Goal: Obtain resource: Download file/media

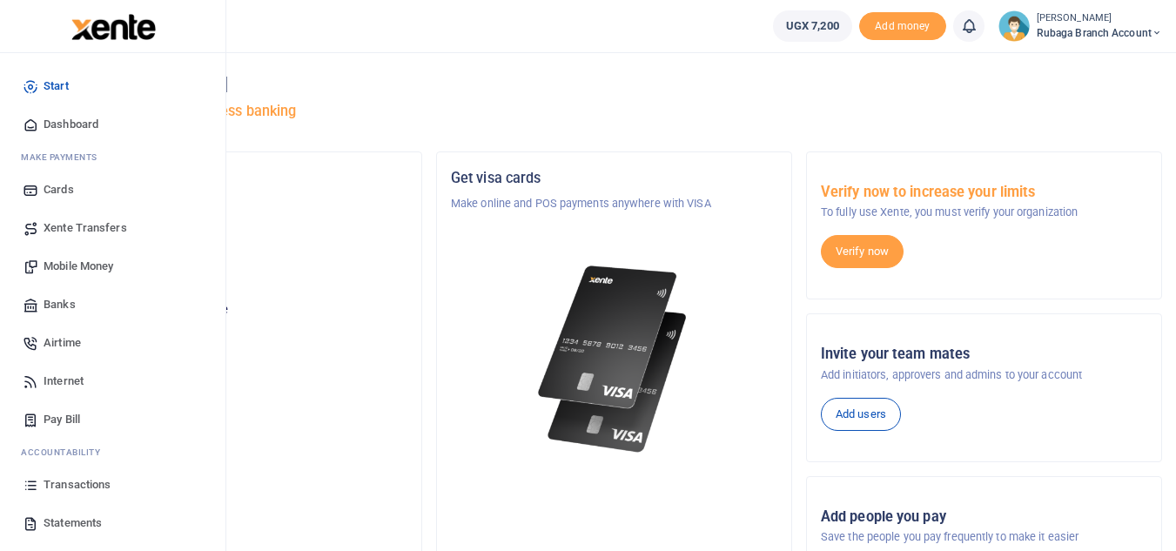
click at [81, 479] on span "Transactions" at bounding box center [77, 484] width 67 height 17
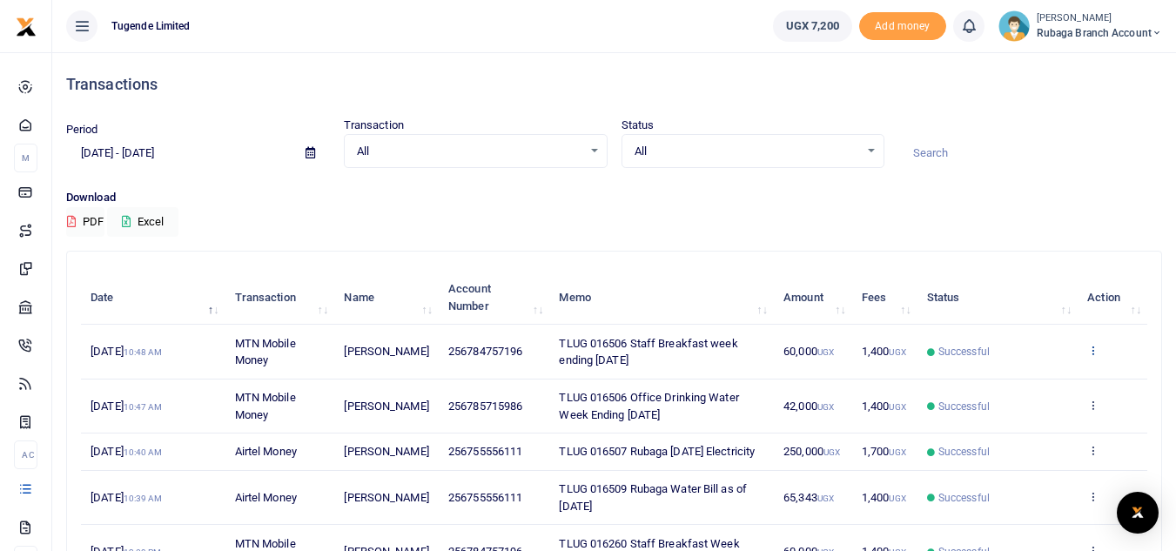
click at [1092, 344] on icon at bounding box center [1092, 350] width 11 height 12
click at [1029, 377] on link "View details" at bounding box center [1028, 379] width 137 height 24
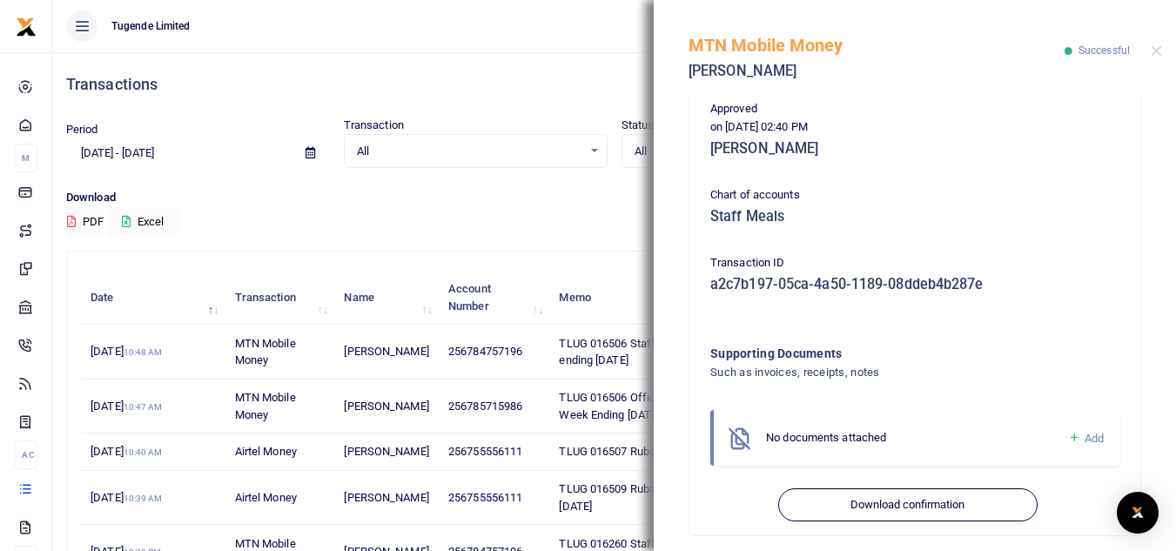
scroll to position [443, 0]
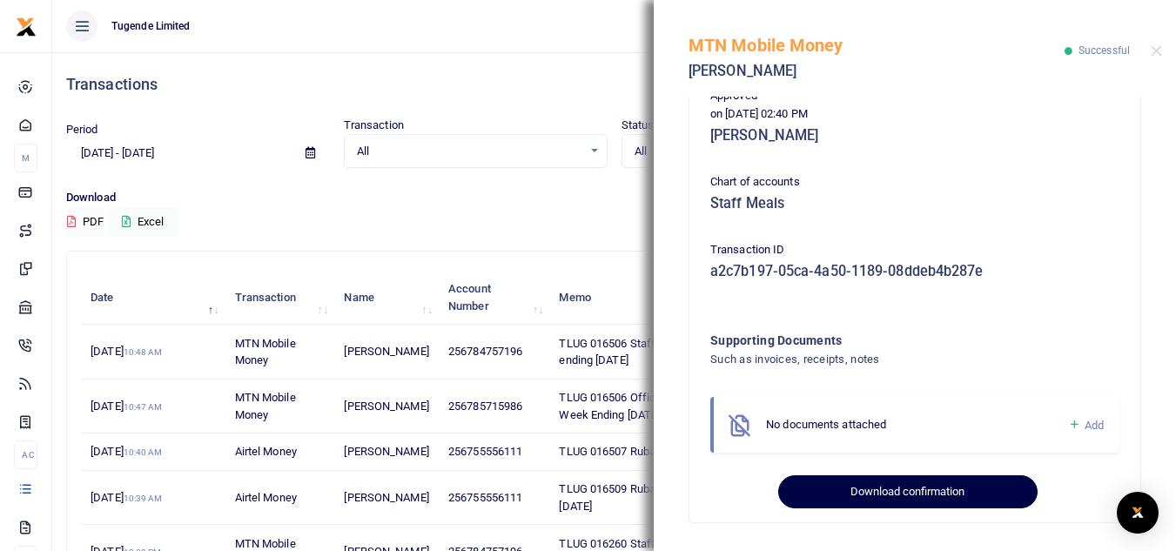
click at [850, 488] on button "Download confirmation" at bounding box center [907, 491] width 258 height 33
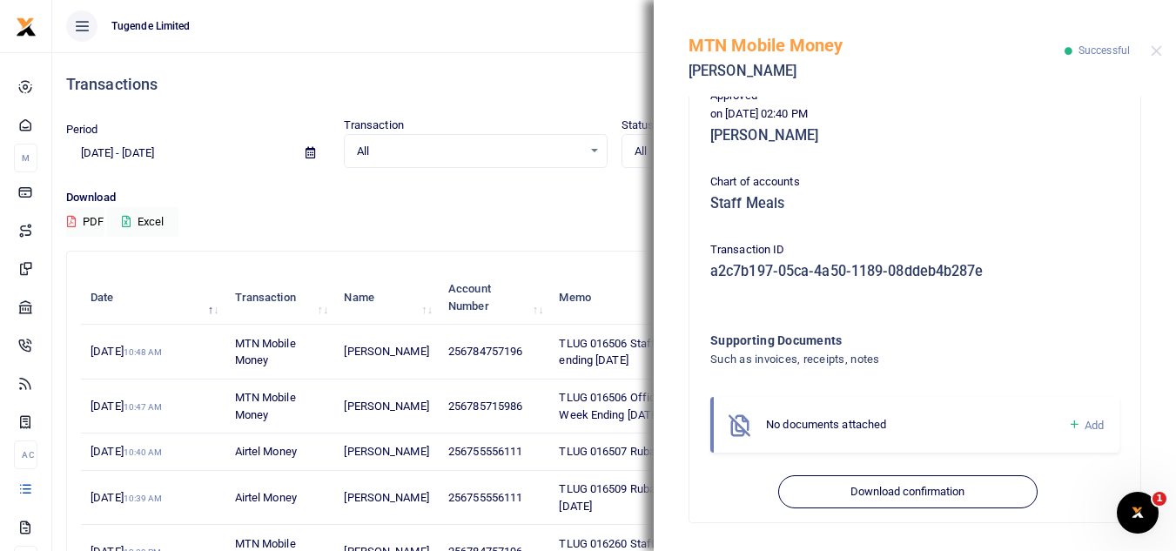
click at [472, 217] on div "Download PDF Excel" at bounding box center [613, 213] width 1095 height 48
